Goal: Task Accomplishment & Management: Manage account settings

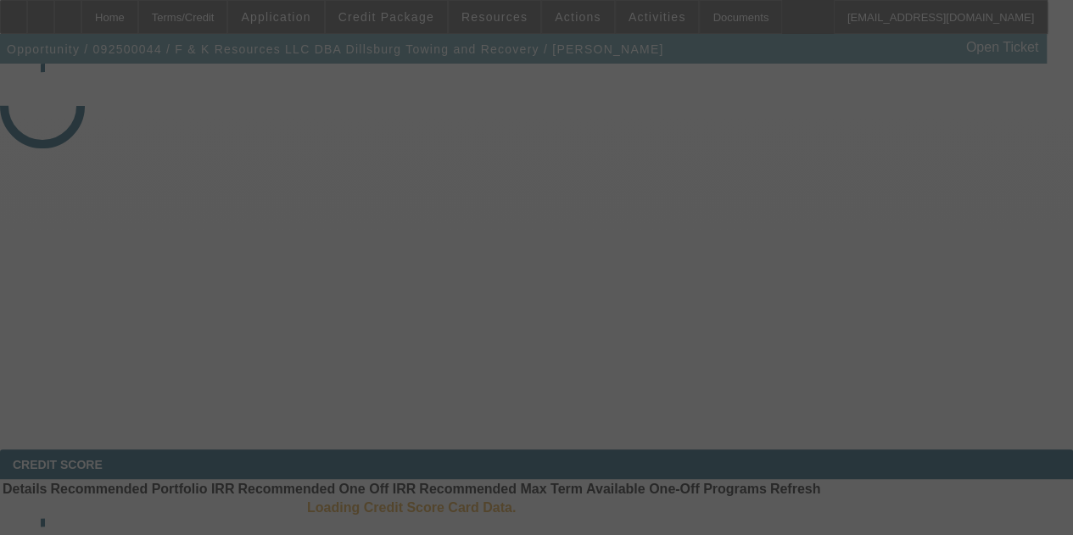
select select "3"
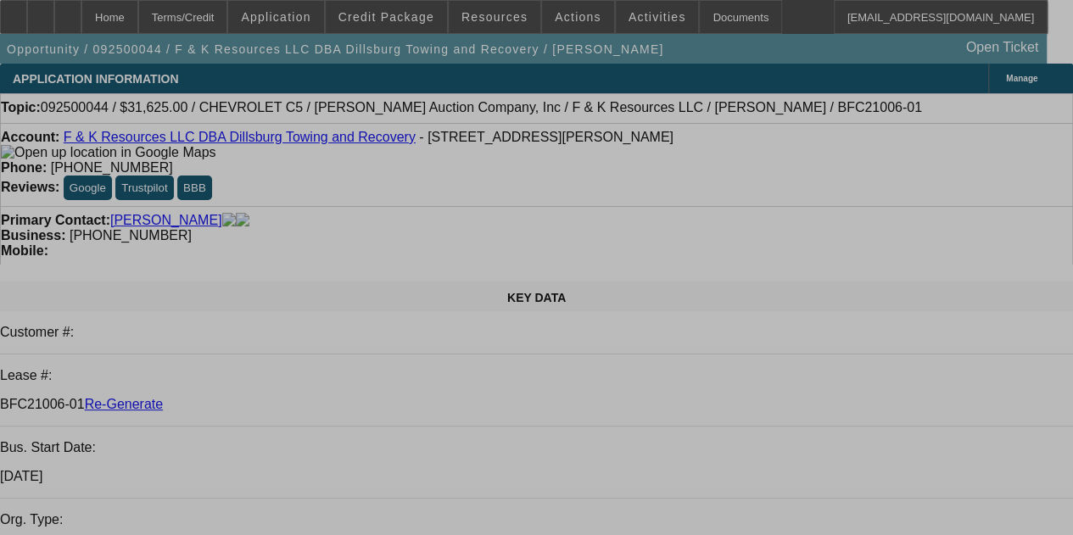
select select "0"
select select "3"
select select "0"
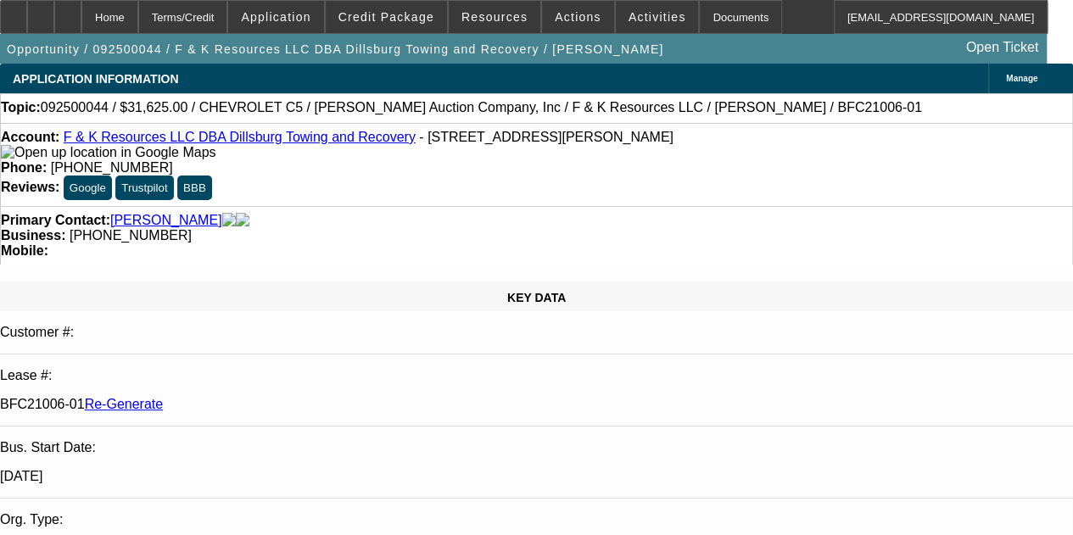
select select "6"
click at [699, 20] on div "Documents" at bounding box center [740, 17] width 83 height 34
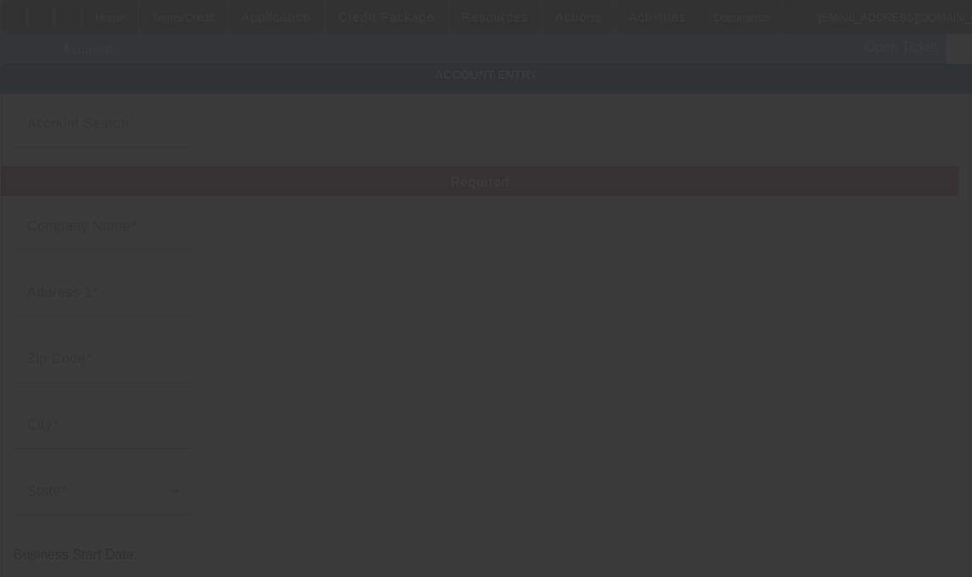
type input "F & K Resources LLC"
type input "[STREET_ADDRESS][PERSON_NAME]"
type input "17365"
type input "Wellsville"
type input "[PHONE_NUMBER]"
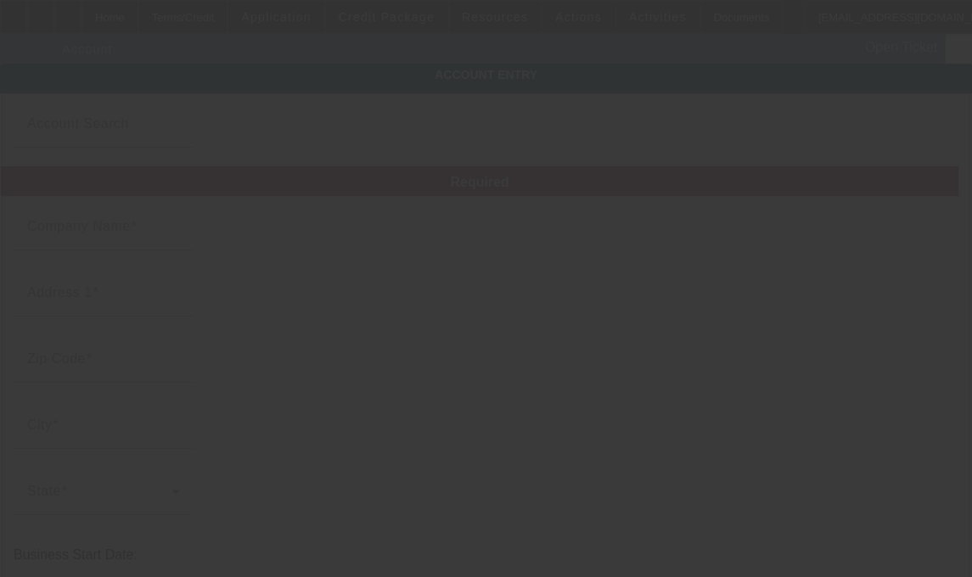
type input "Dillsburg Towing and Recovery"
type input "dillsburgtowing@gmail.com"
type input "823140669"
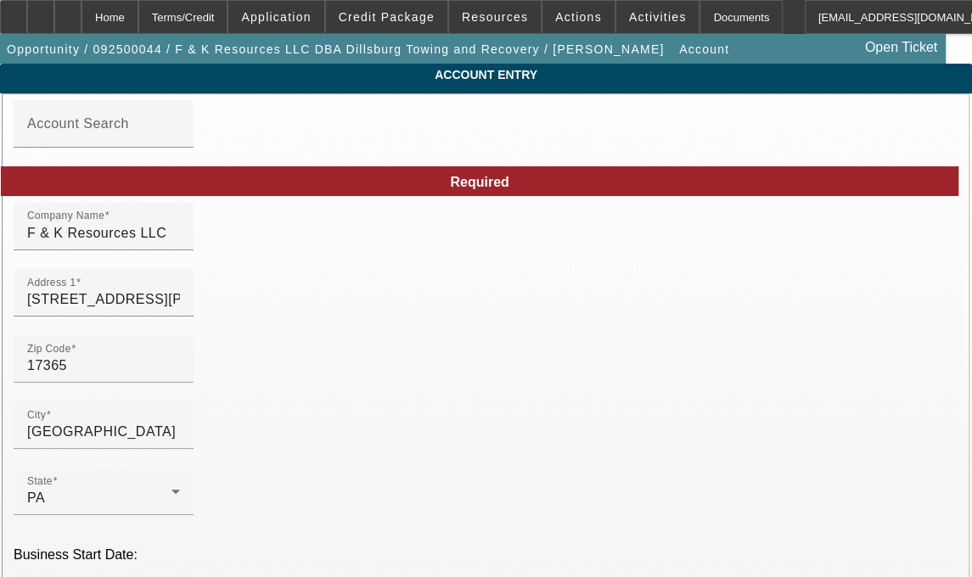
type input "9/3/2025"
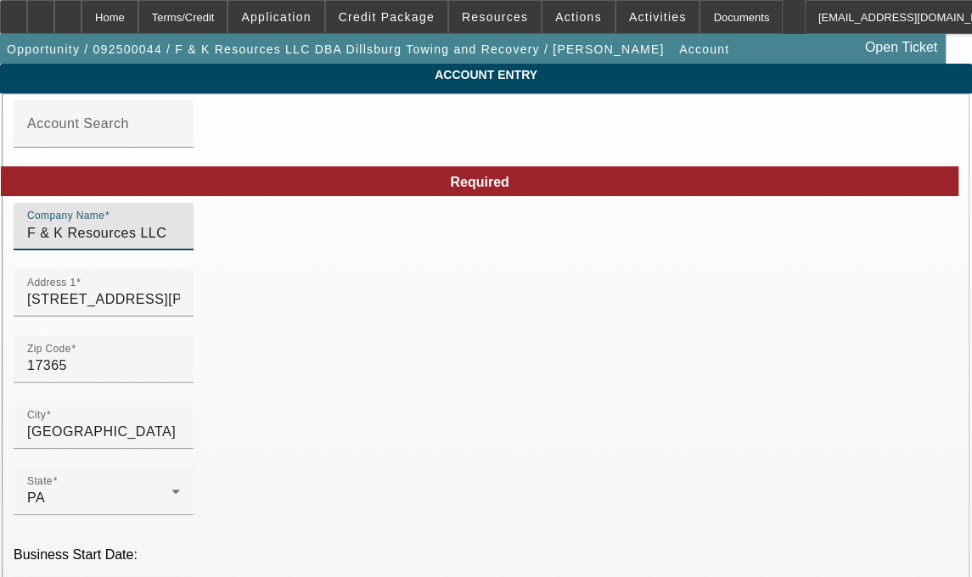
click at [180, 238] on input "F & K Resources LLC" at bounding box center [103, 233] width 153 height 20
type input "F & K Resources"
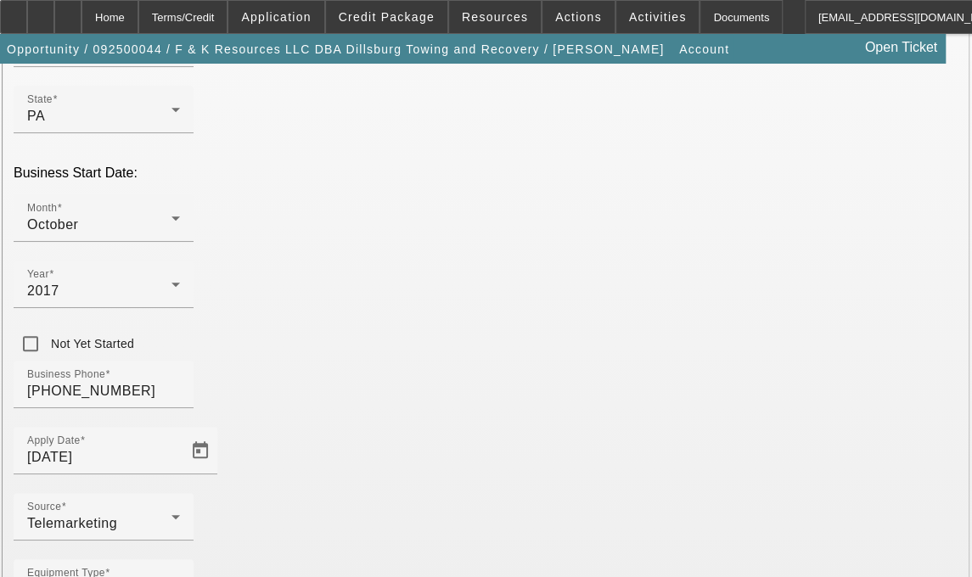
scroll to position [420, 0]
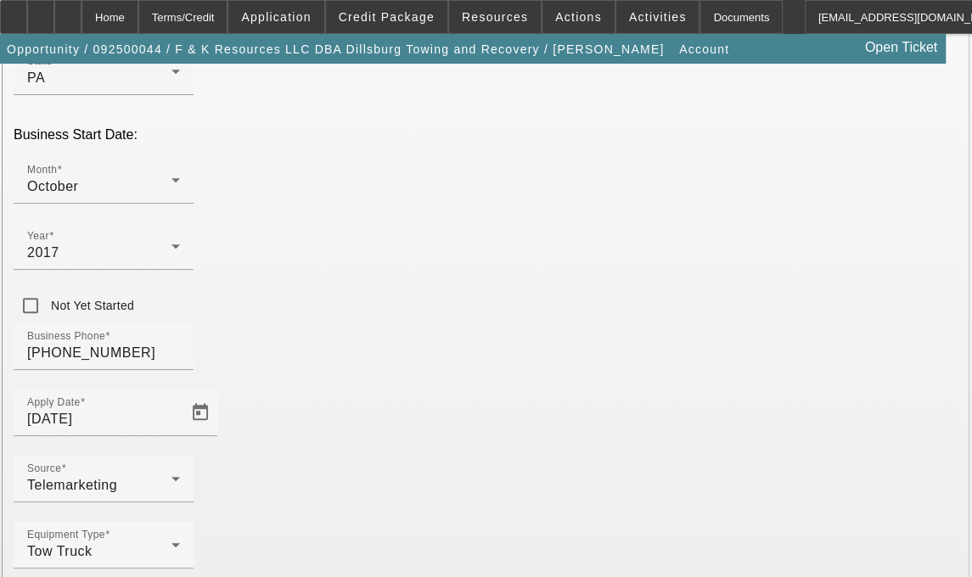
type input "York"
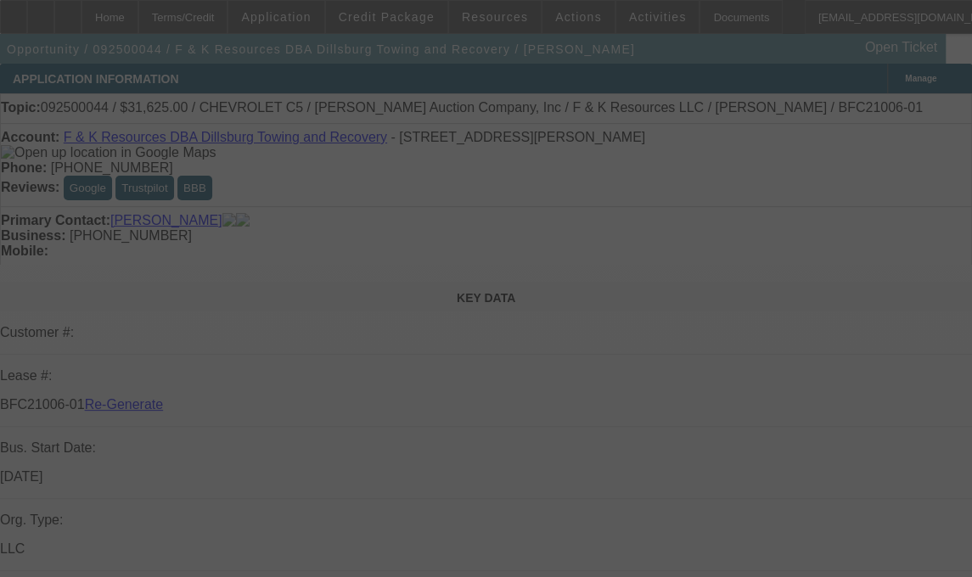
select select "3"
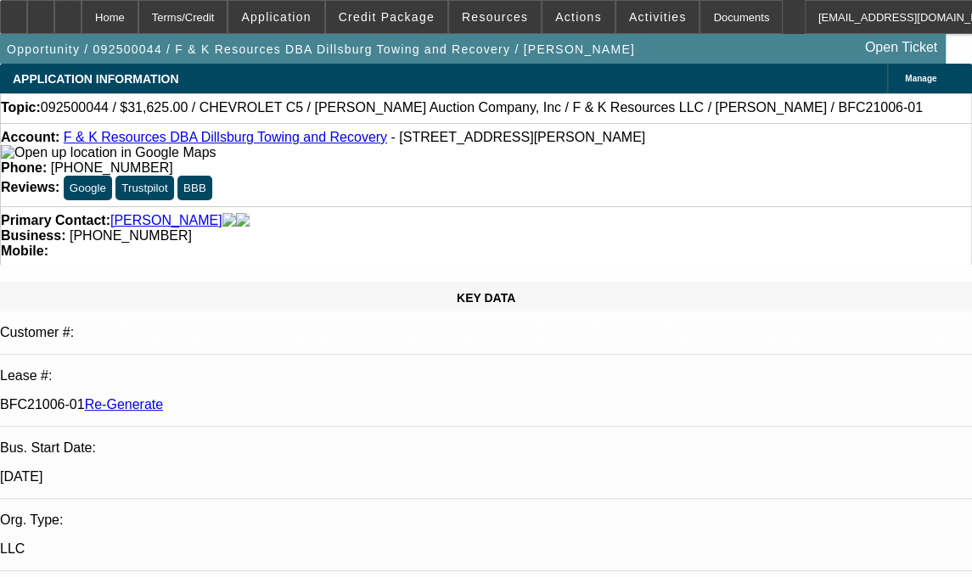
select select "0"
select select "3"
select select "0"
select select "6"
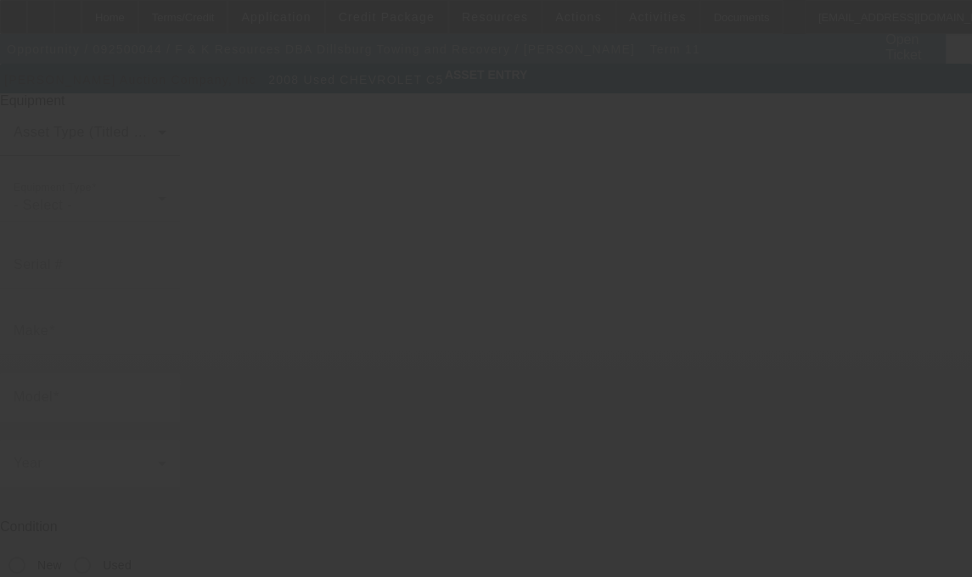
type input "[US_VEHICLE_IDENTIFICATION_NUMBER]"
type input "Chevrolet"
type input "C5"
radio input "true"
type textarea "With:"
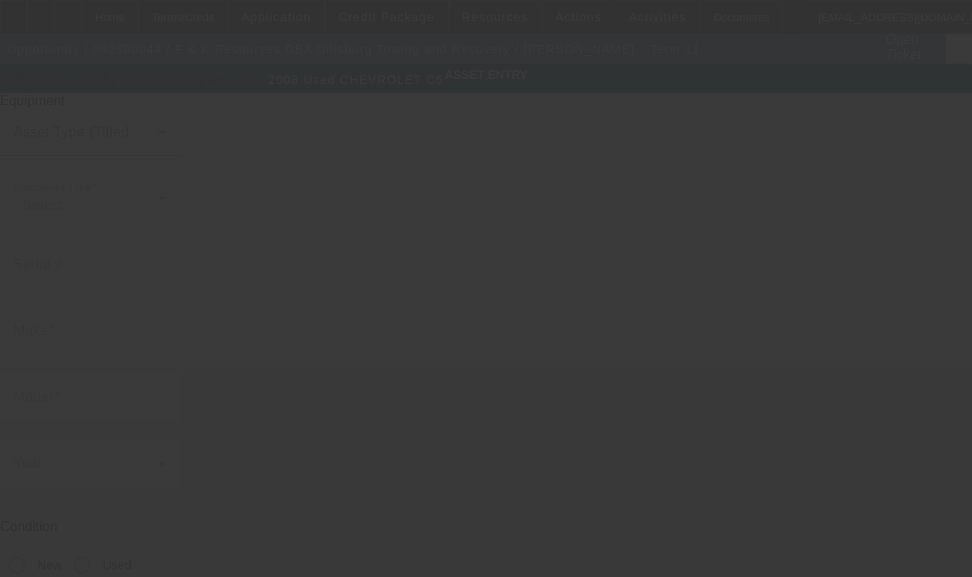
type input "7500 Carlisle Rd"
type input "Wellsville"
type input "17365"
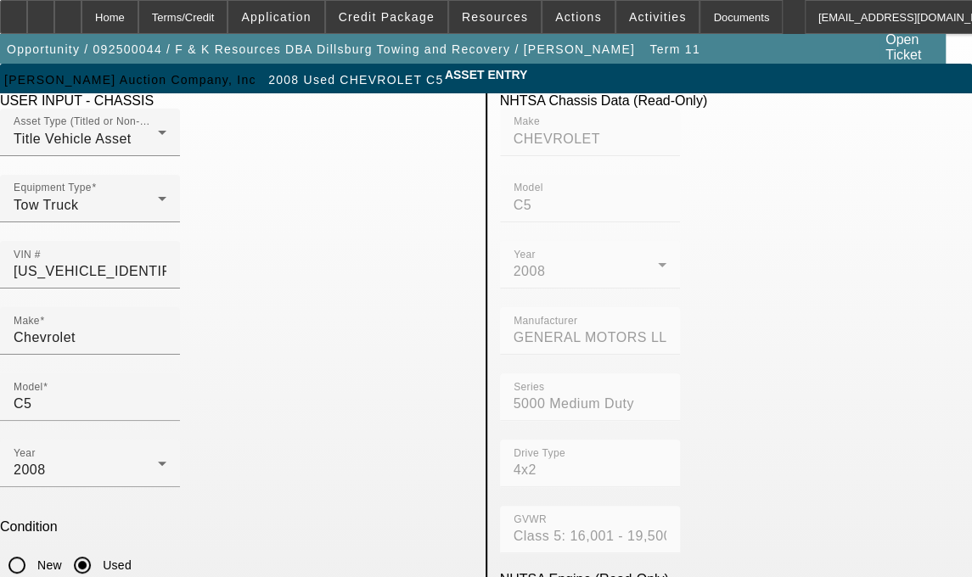
click at [141, 324] on div at bounding box center [486, 288] width 972 height 577
click at [166, 328] on input "Chevrolet" at bounding box center [90, 338] width 153 height 20
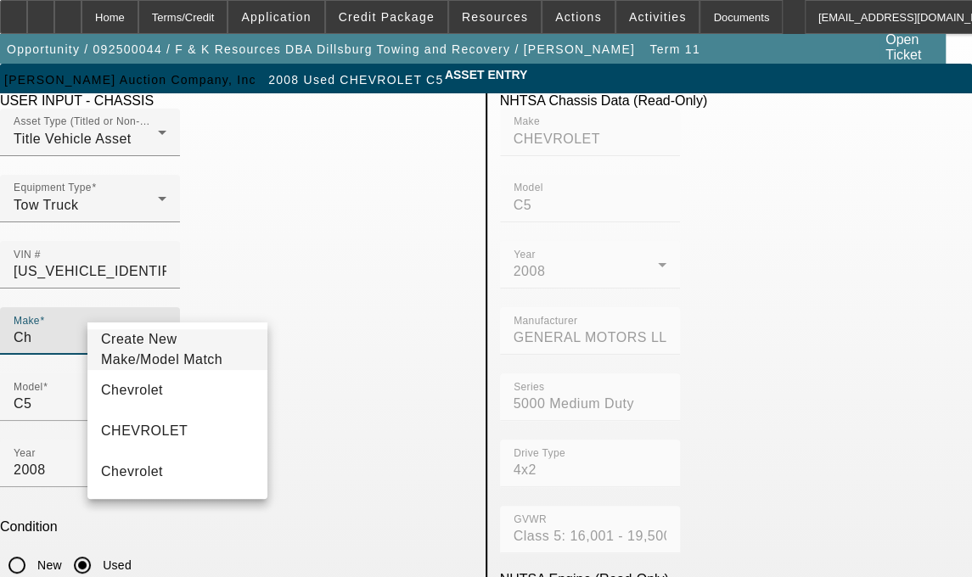
type input "C"
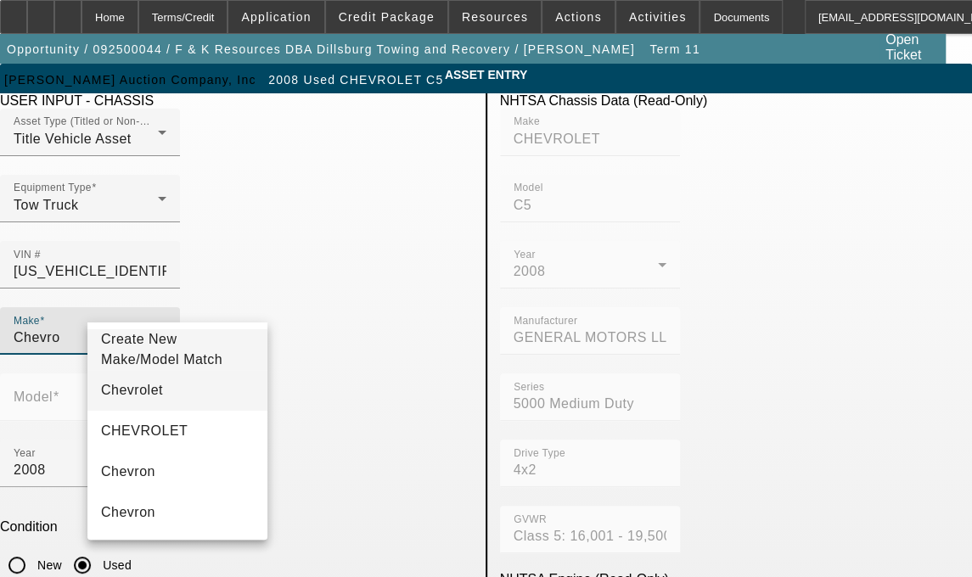
click at [126, 395] on span "Chevrolet" at bounding box center [132, 390] width 62 height 14
type input "Chevrolet"
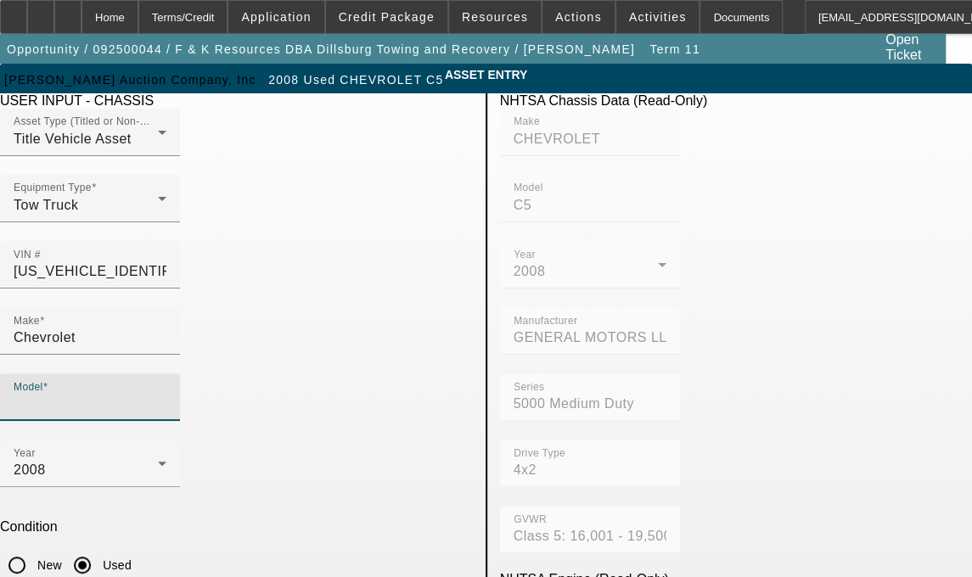
click at [166, 394] on input "Model" at bounding box center [90, 404] width 153 height 20
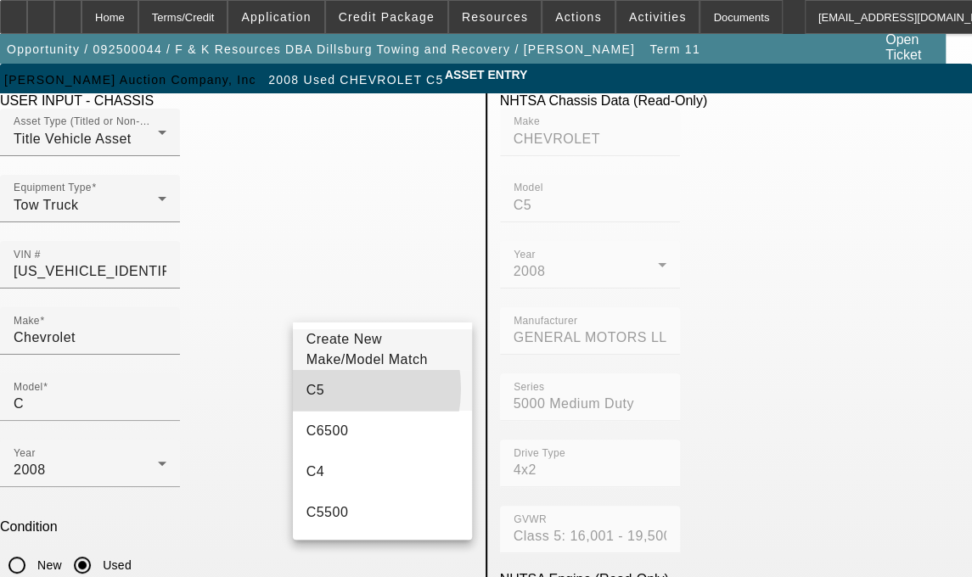
click at [321, 398] on mat-option "C5" at bounding box center [383, 390] width 180 height 41
type input "C5"
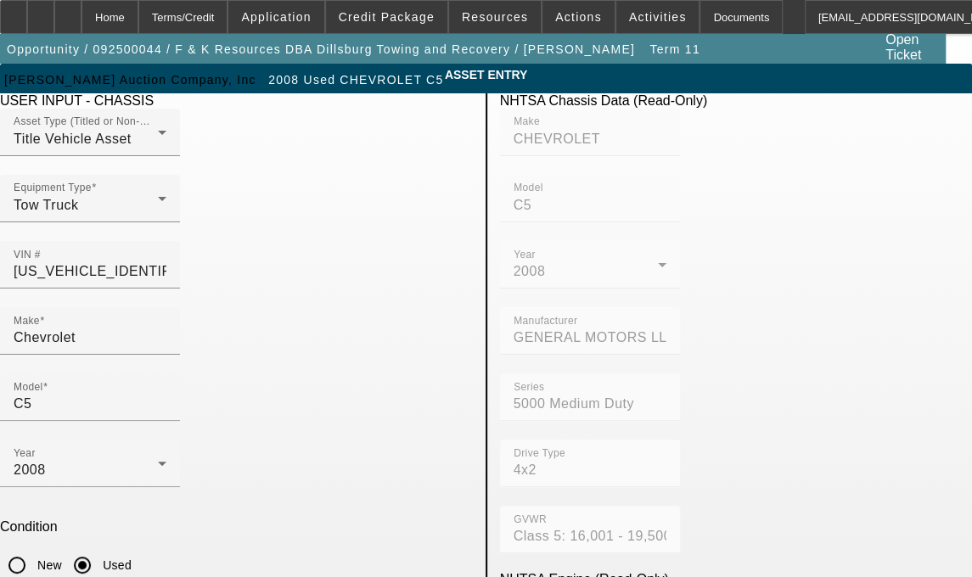
type textarea "W"
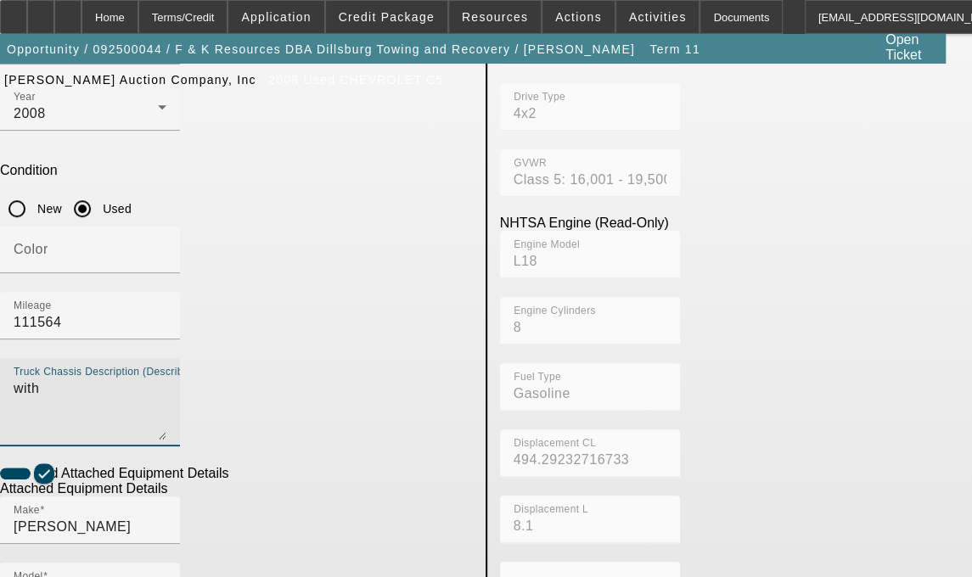
scroll to position [359, 0]
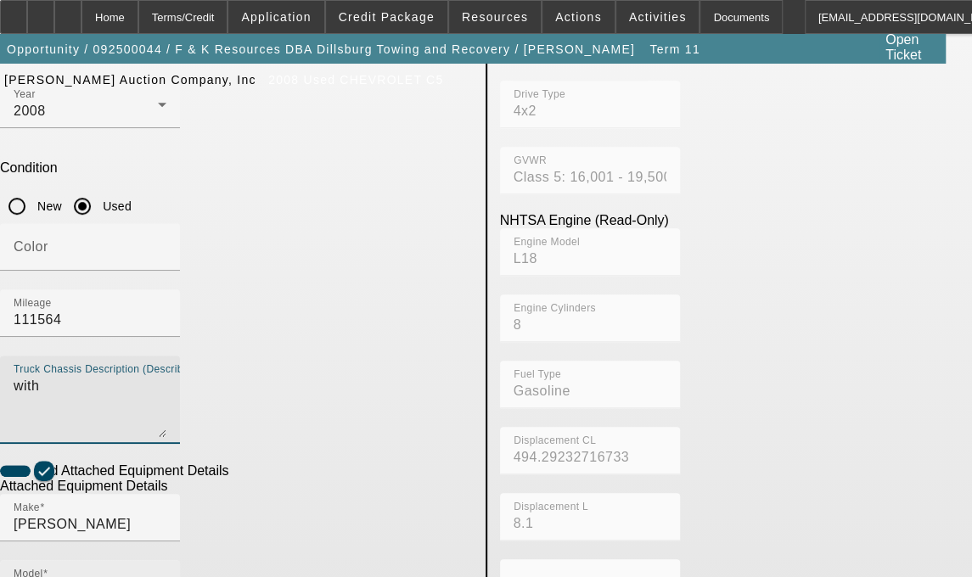
type textarea "with"
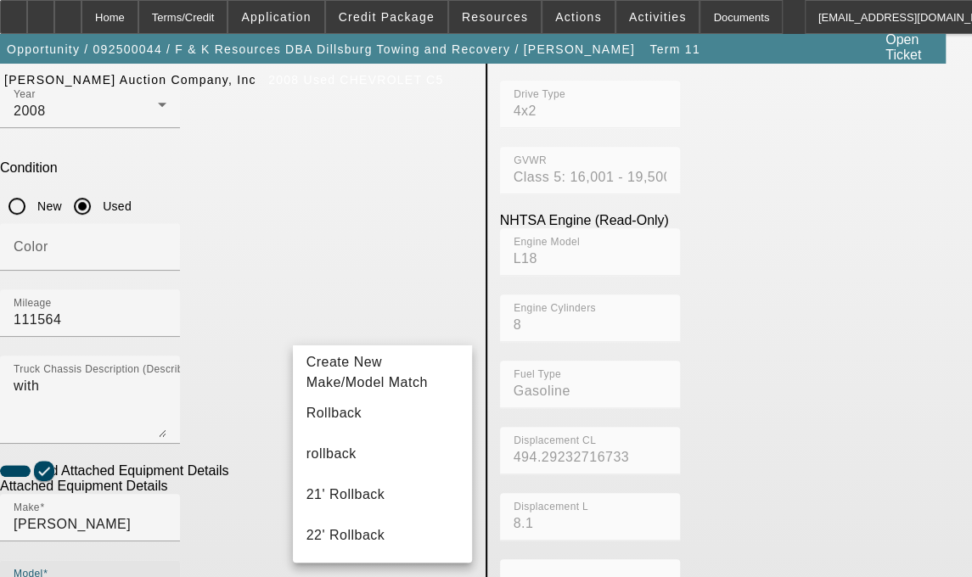
type input "R"
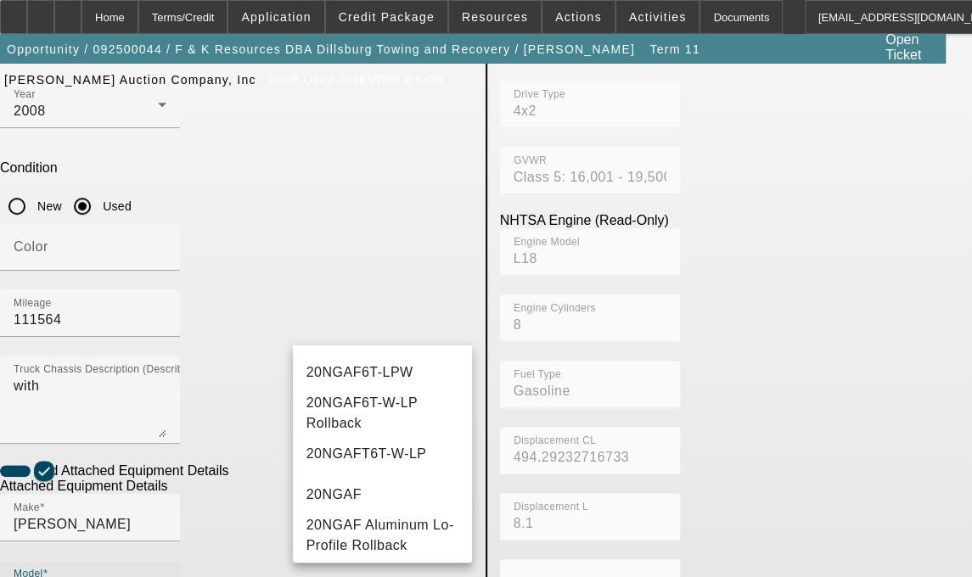
scroll to position [100, 0]
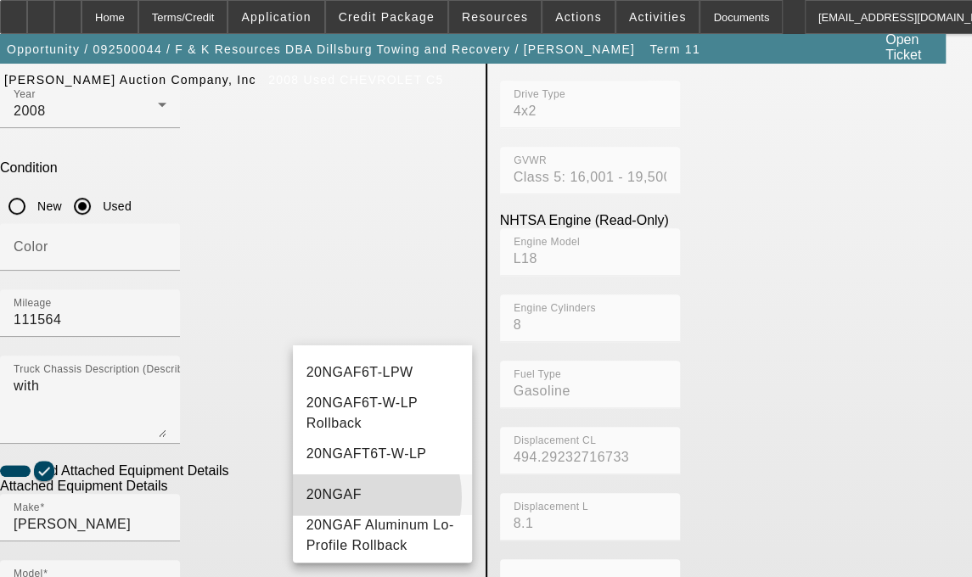
click at [352, 487] on mat-option "20NGAF" at bounding box center [383, 494] width 180 height 41
type input "20NGAF"
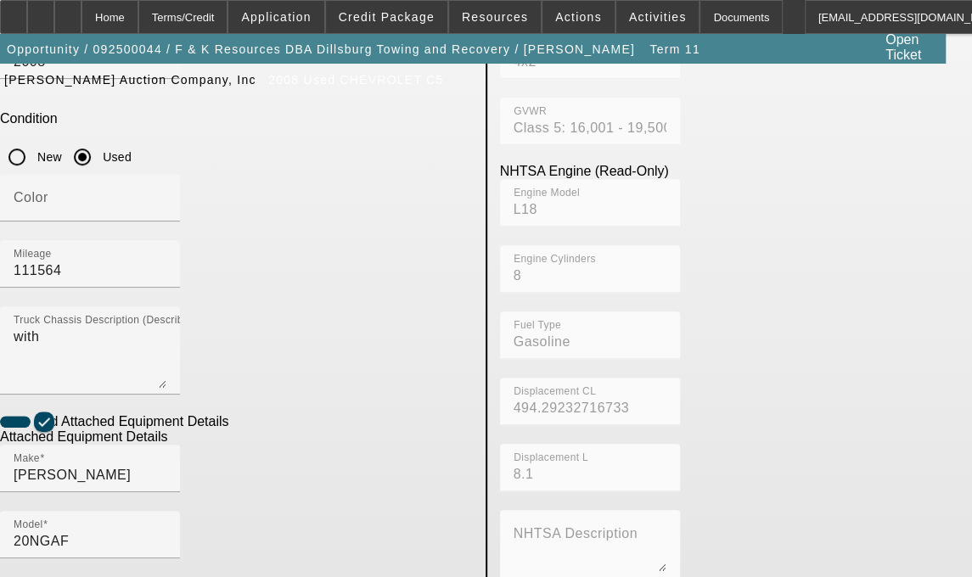
scroll to position [513, 0]
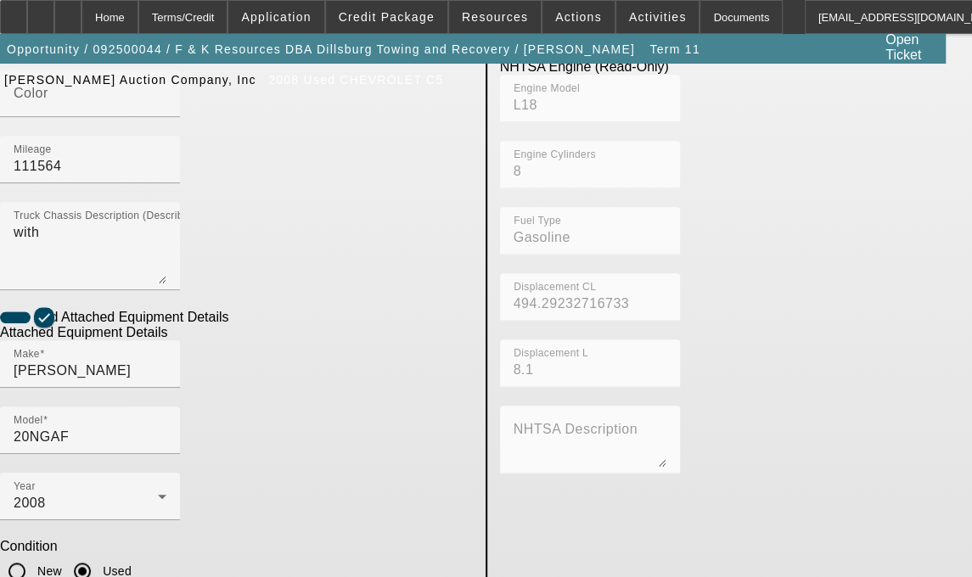
type textarea "includes all accessories, attachments and options"
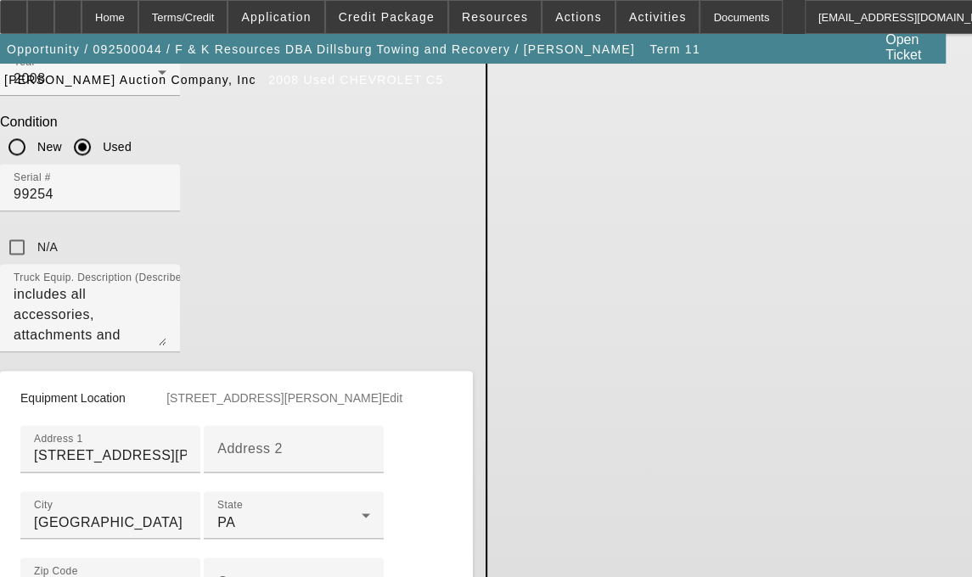
scroll to position [959, 0]
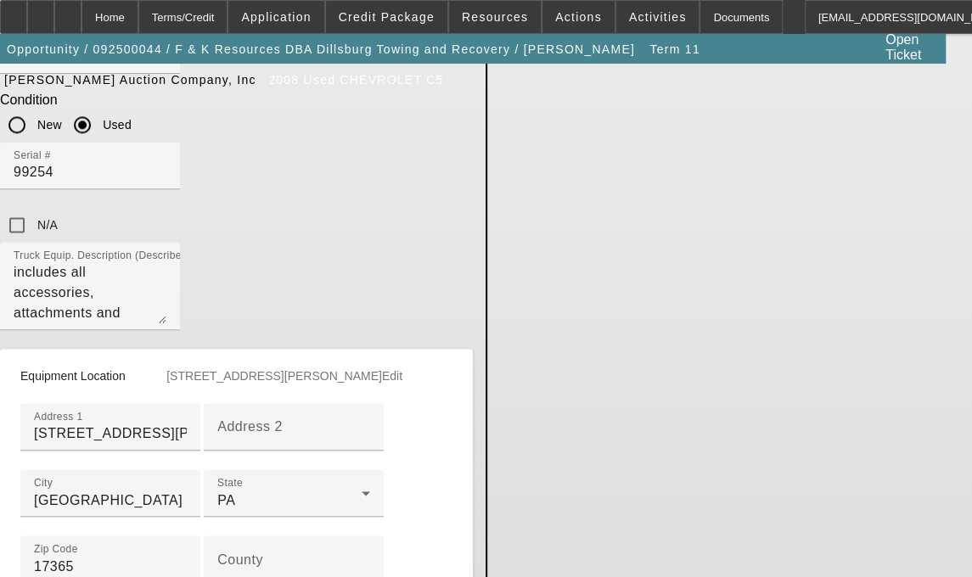
click at [217, 556] on input "County" at bounding box center [293, 566] width 153 height 20
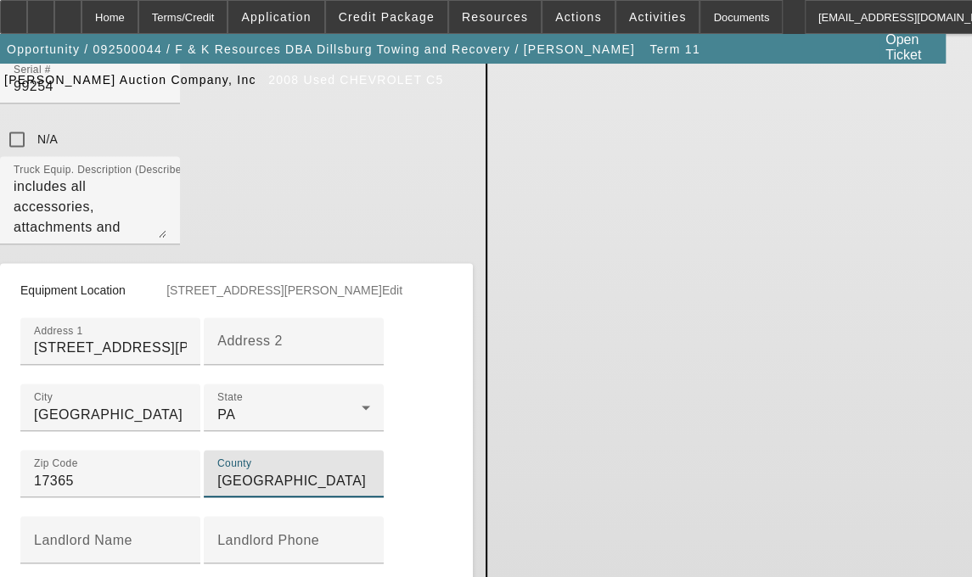
scroll to position [1091, 0]
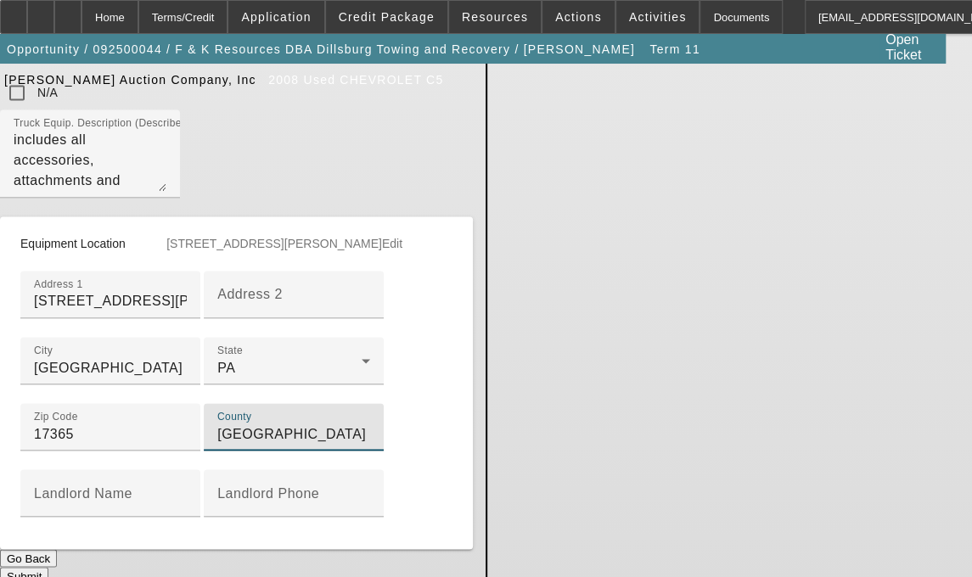
type input "York"
click at [48, 567] on button "Submit" at bounding box center [24, 576] width 48 height 18
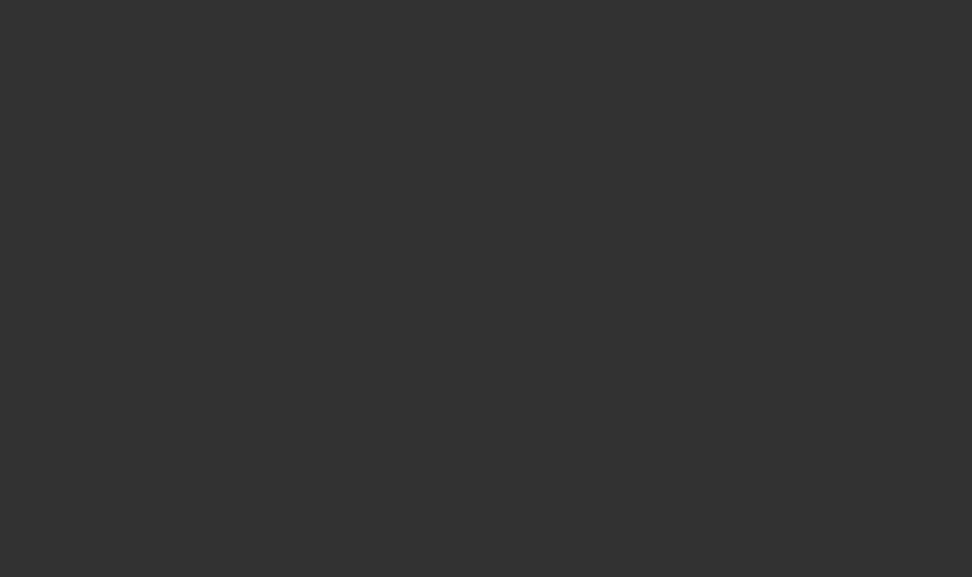
select select "3"
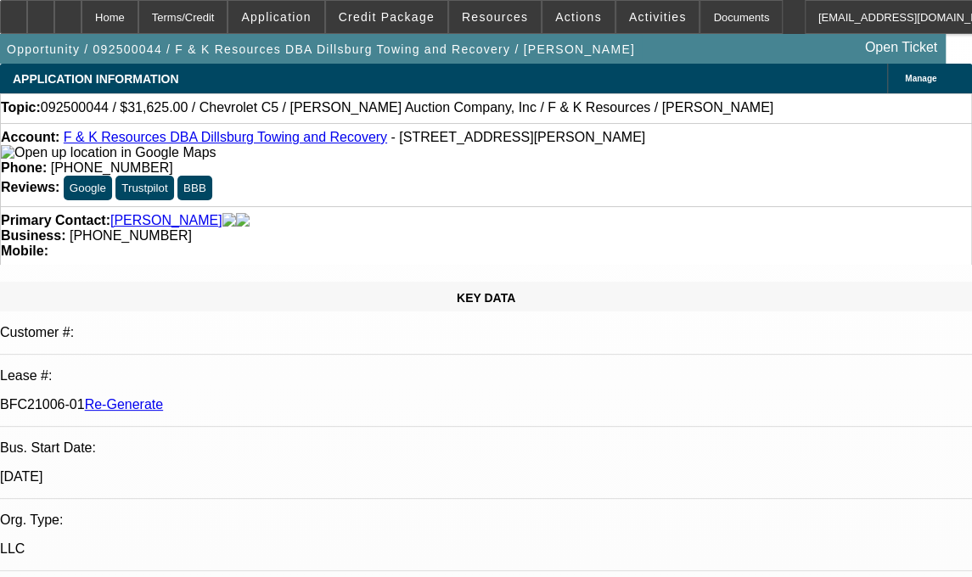
select select "0"
select select "3"
select select "0"
select select "6"
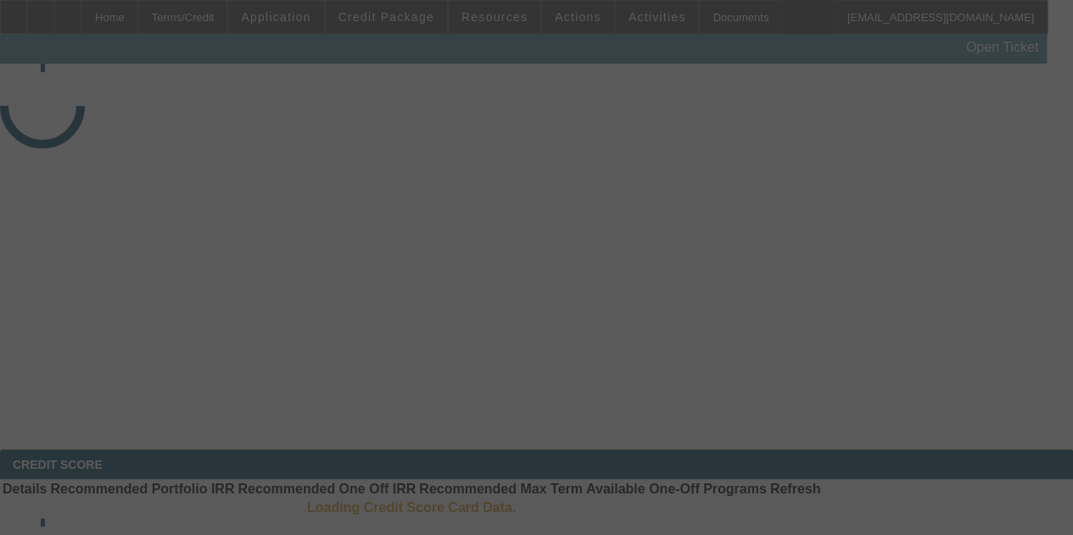
click at [784, 81] on div at bounding box center [536, 267] width 1073 height 535
select select "3"
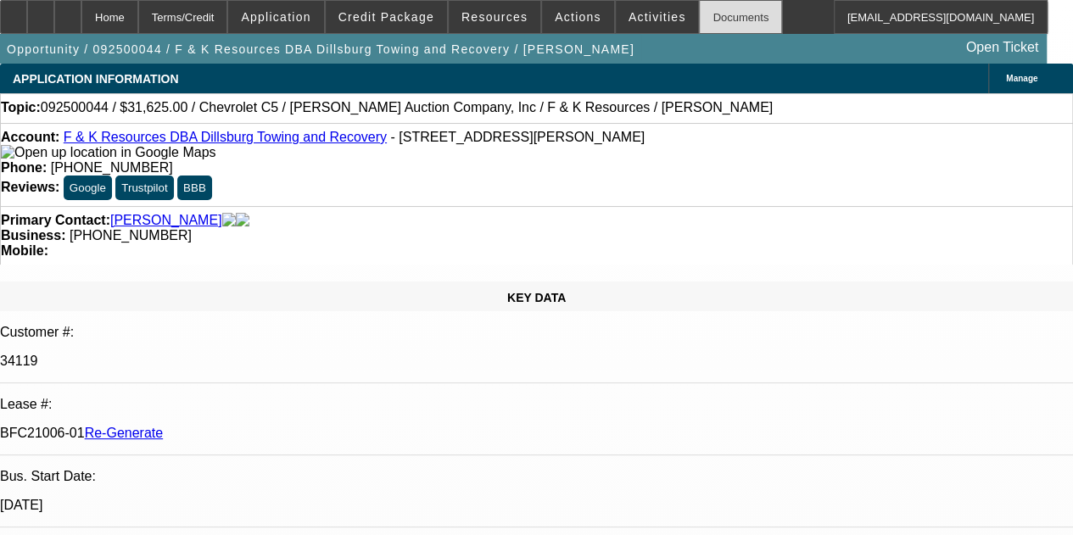
select select "0"
select select "3"
select select "0"
select select "6"
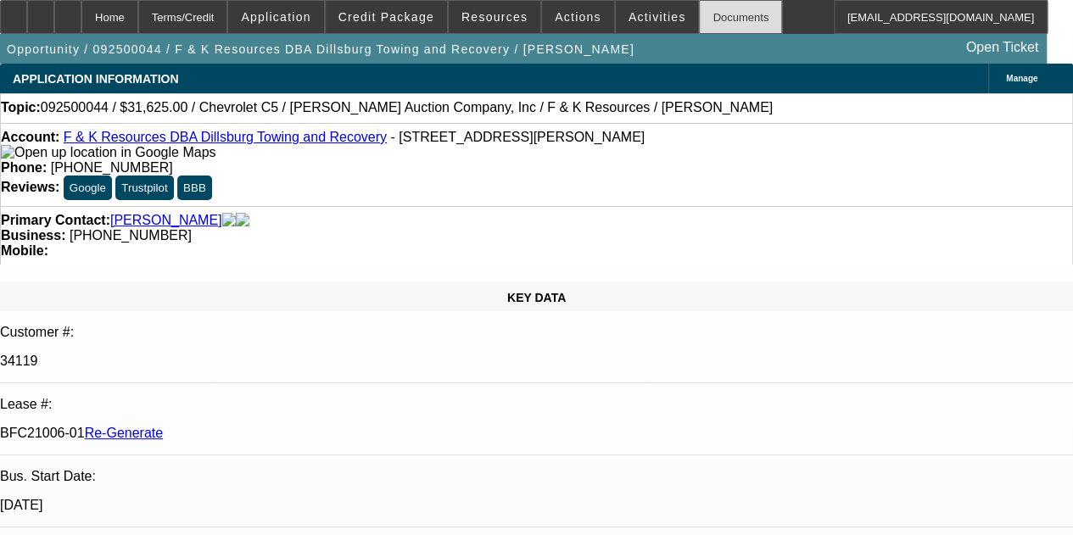
click at [703, 17] on div "Documents" at bounding box center [740, 17] width 83 height 34
click at [631, 13] on span "Activities" at bounding box center [658, 17] width 58 height 14
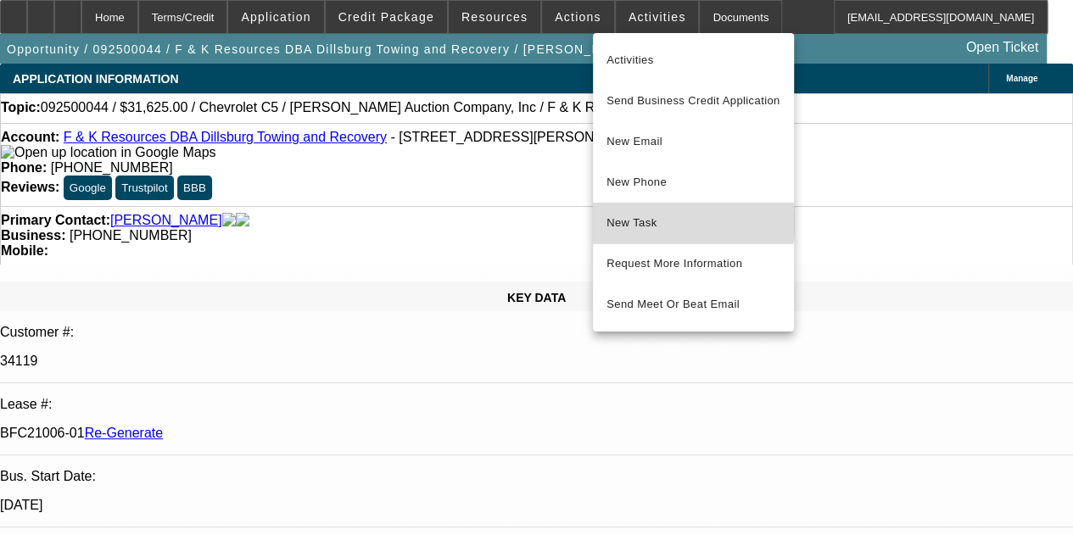
click at [630, 221] on span "New Task" at bounding box center [694, 223] width 174 height 20
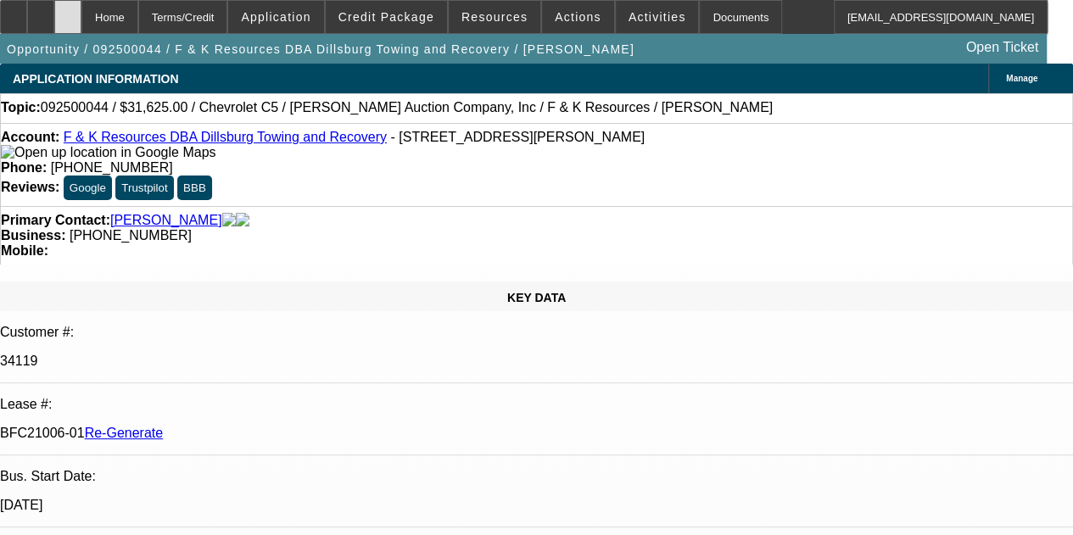
click at [81, 10] on div at bounding box center [67, 17] width 27 height 34
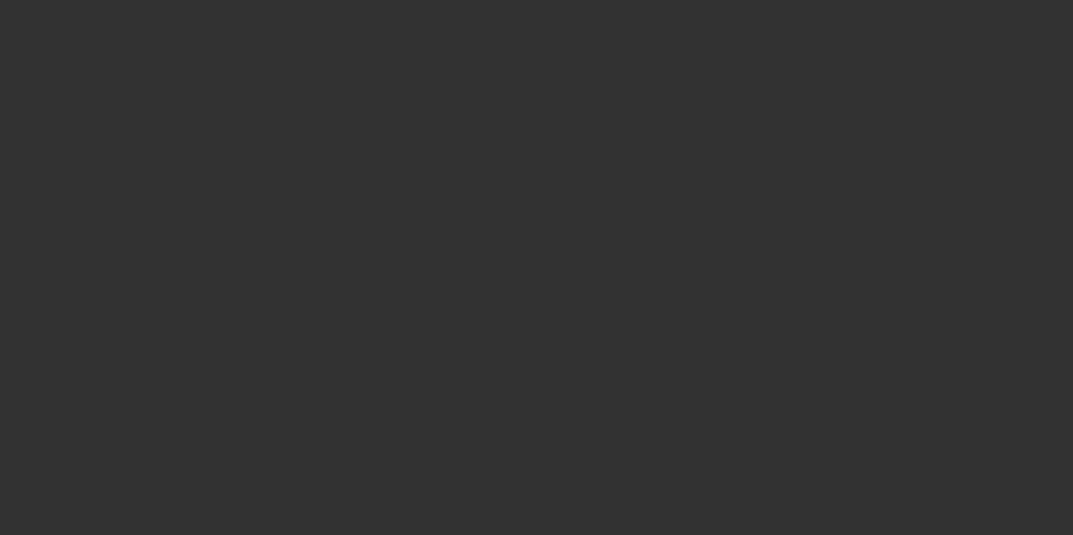
click at [782, 18] on div at bounding box center [536, 267] width 1073 height 535
select select "3"
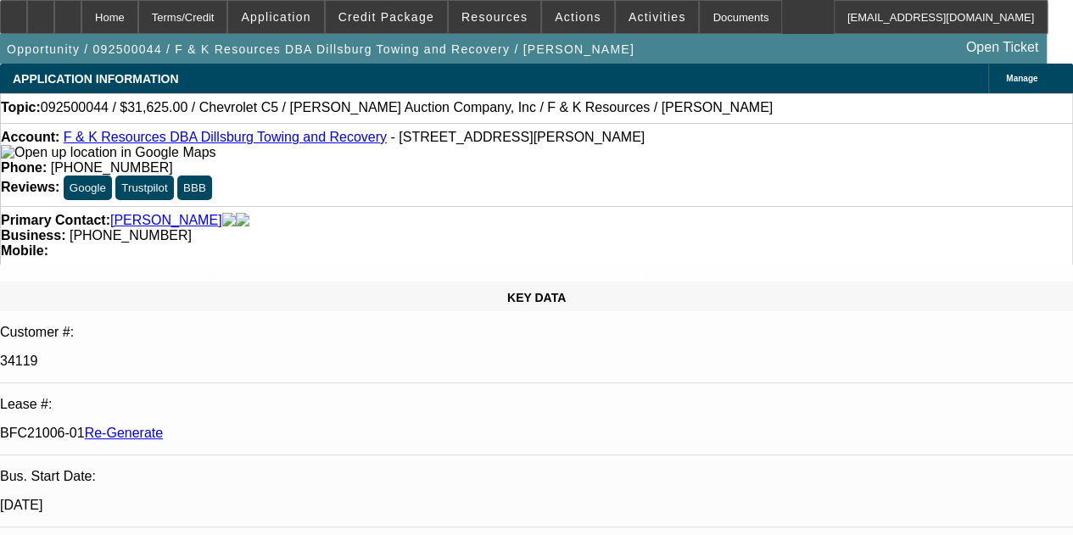
select select "0"
select select "3"
select select "0"
select select "6"
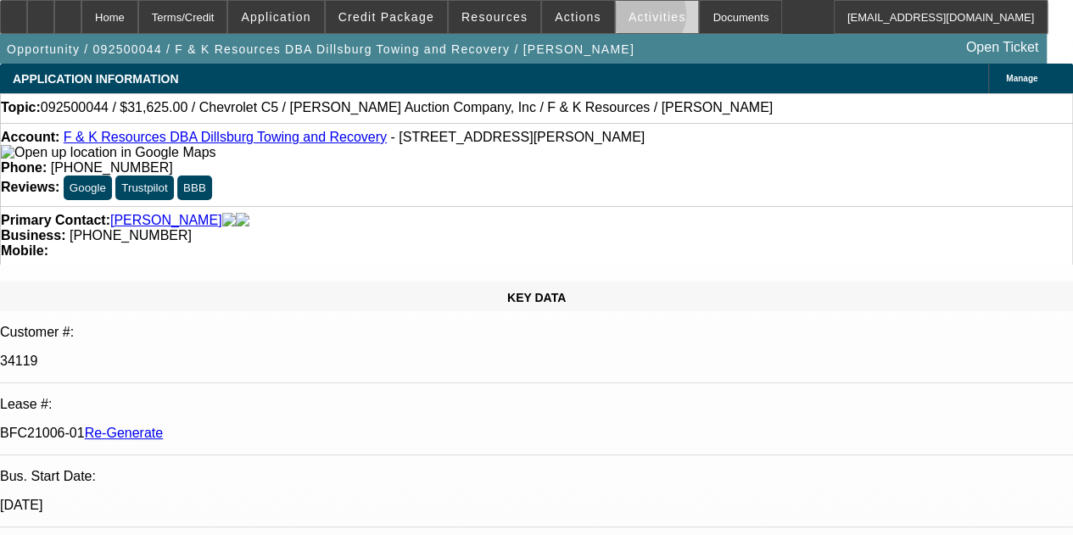
click at [629, 18] on span "Activities" at bounding box center [658, 17] width 58 height 14
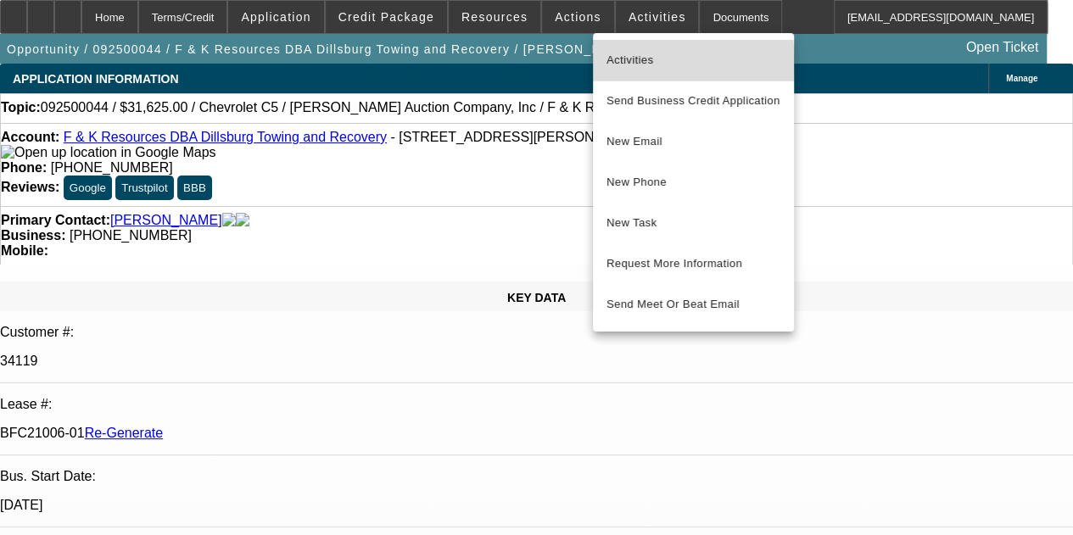
click at [625, 59] on span "Activities" at bounding box center [694, 60] width 174 height 20
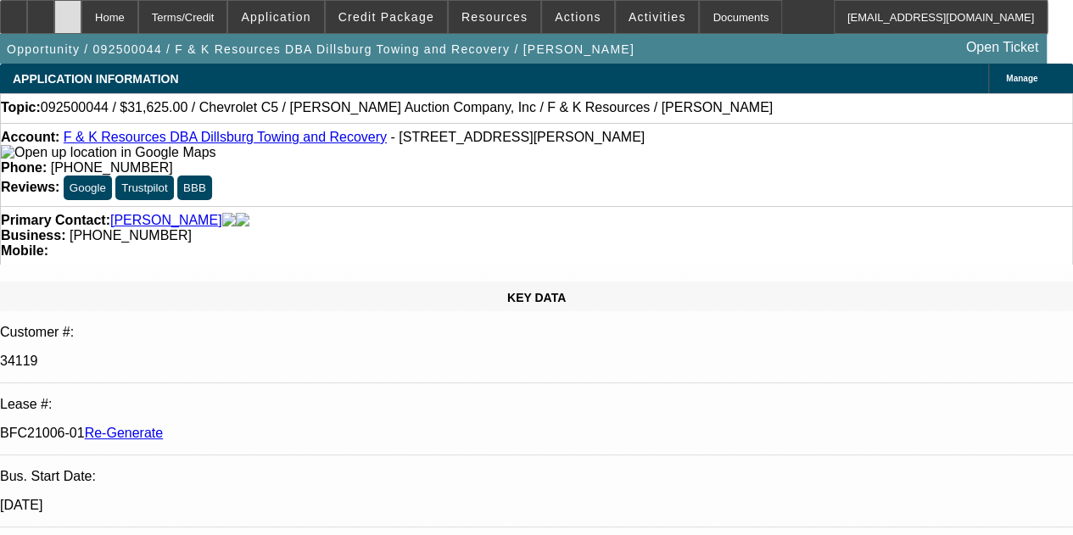
click at [68, 11] on icon at bounding box center [68, 11] width 0 height 0
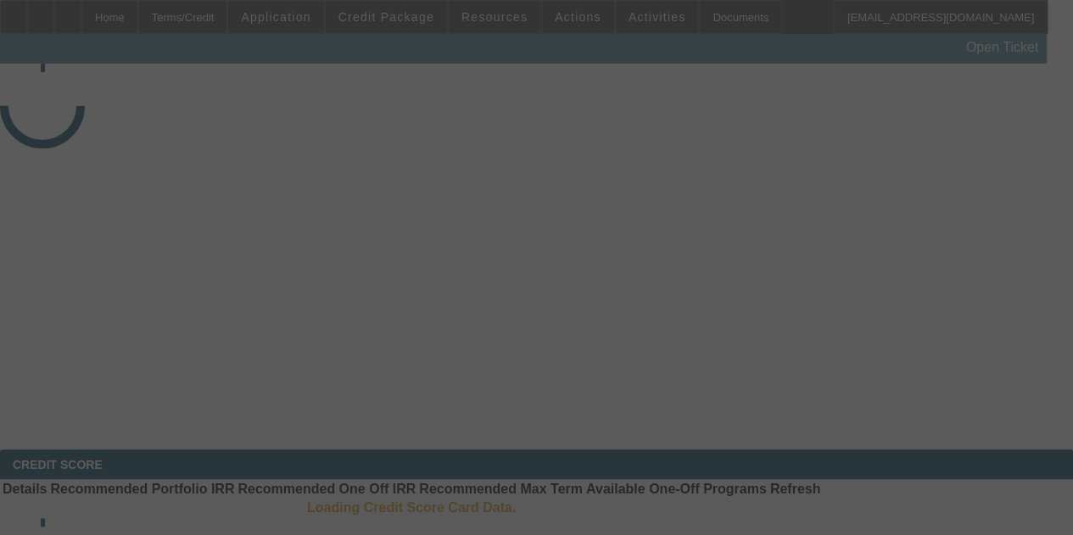
select select "3"
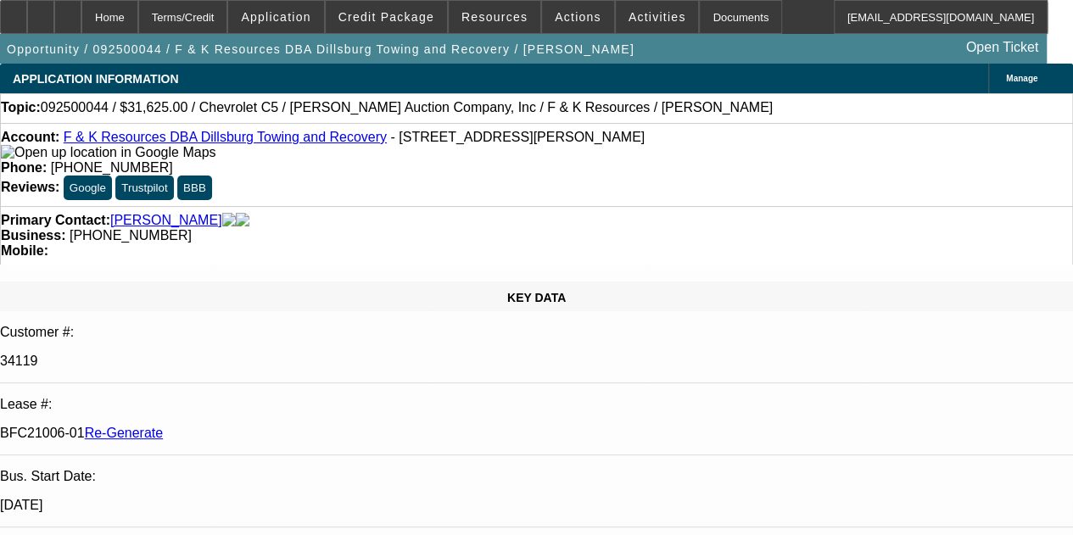
select select "0"
select select "3"
select select "0"
select select "6"
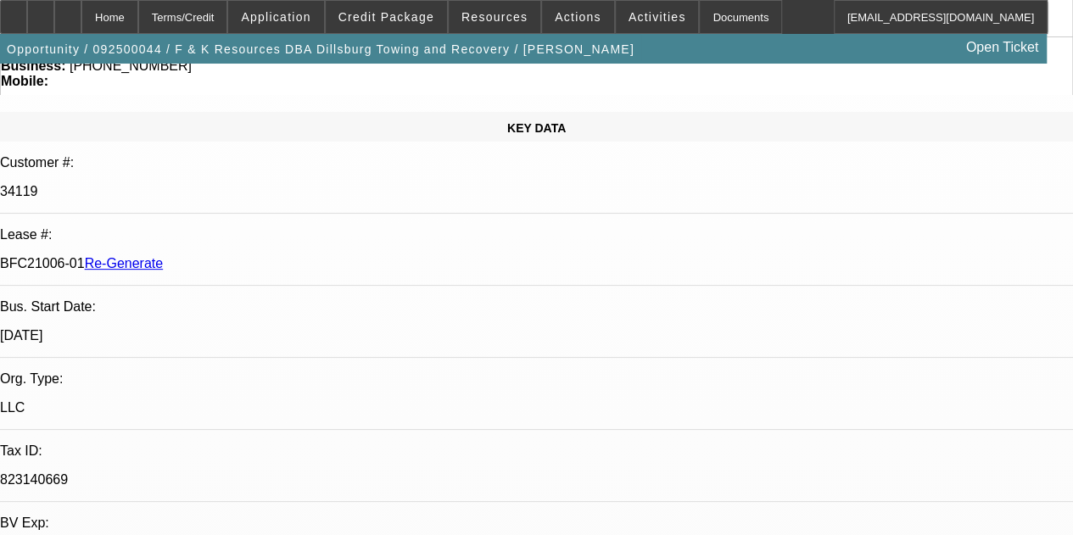
scroll to position [0, 0]
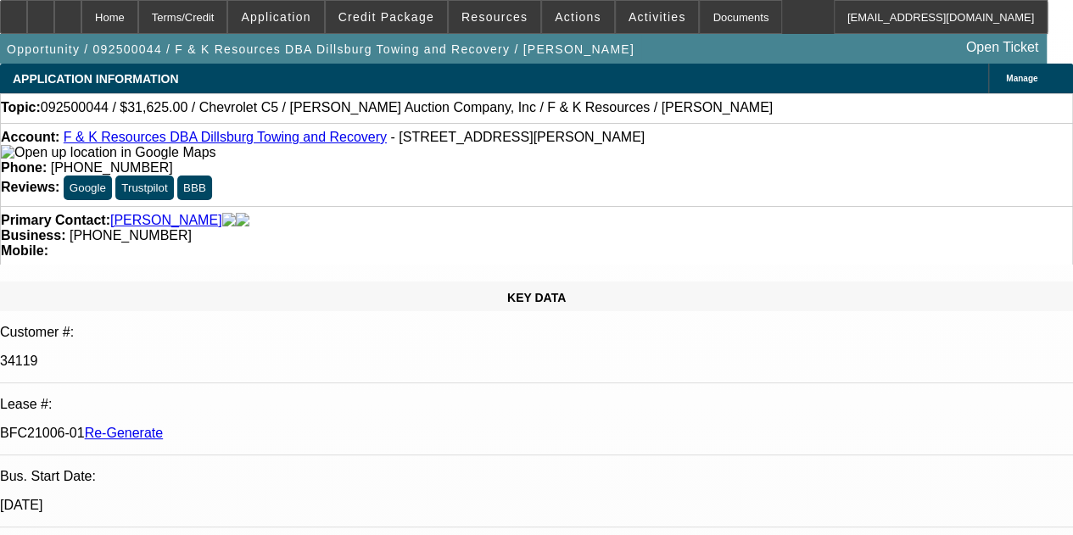
click at [806, 3] on div "Home Terms/Credit Application Credit Package Resources Actions Activities Docum…" at bounding box center [524, 17] width 1048 height 34
click at [14, 11] on icon at bounding box center [14, 11] width 0 height 0
click at [711, 27] on div "Documents" at bounding box center [740, 17] width 83 height 34
click at [68, 11] on icon at bounding box center [68, 11] width 0 height 0
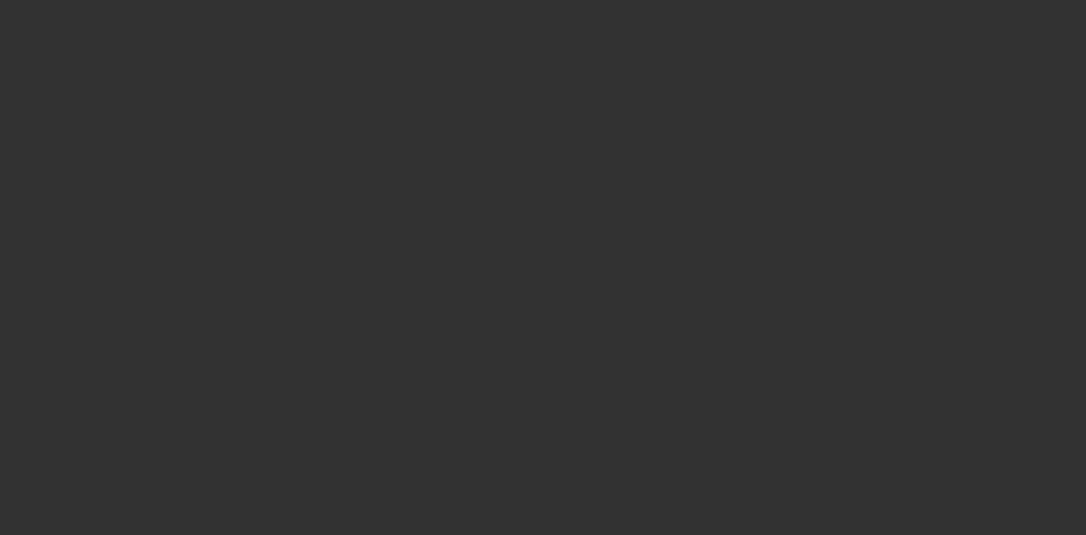
select select "3"
select select "0"
select select "3"
select select "0"
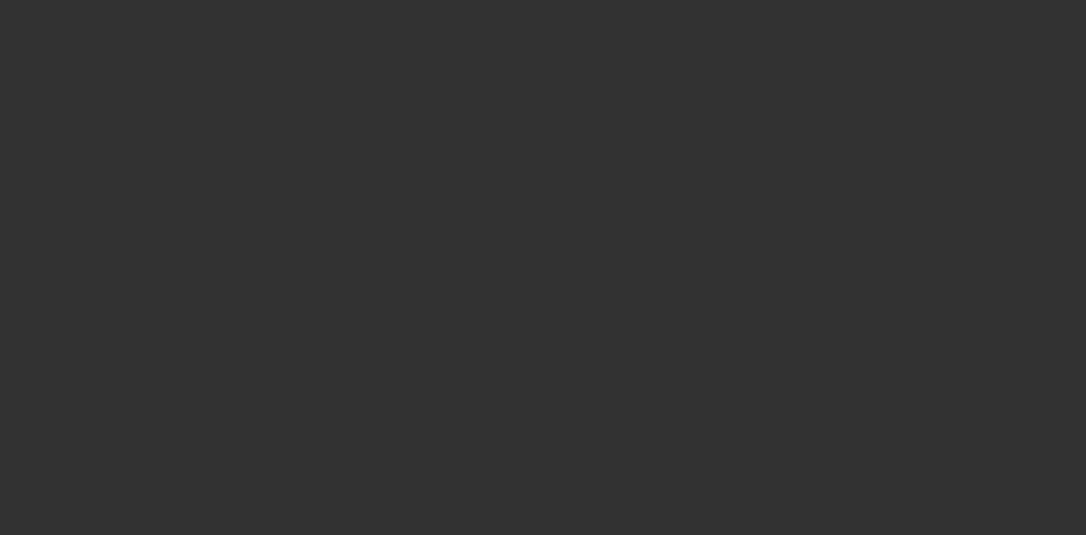
select select "6"
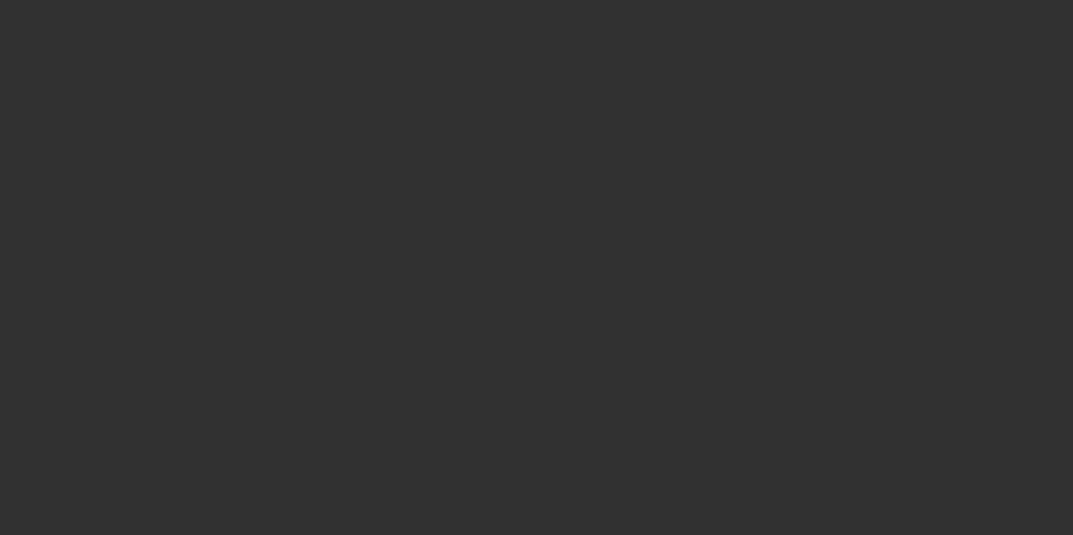
select select "3"
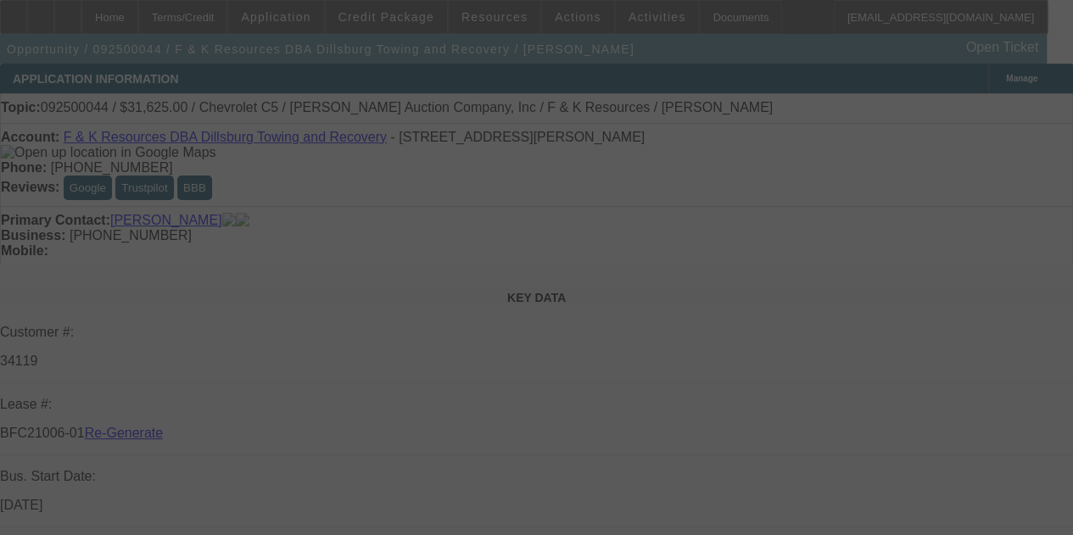
select select "0"
select select "3"
select select "0"
select select "6"
